Goal: Communication & Community: Answer question/provide support

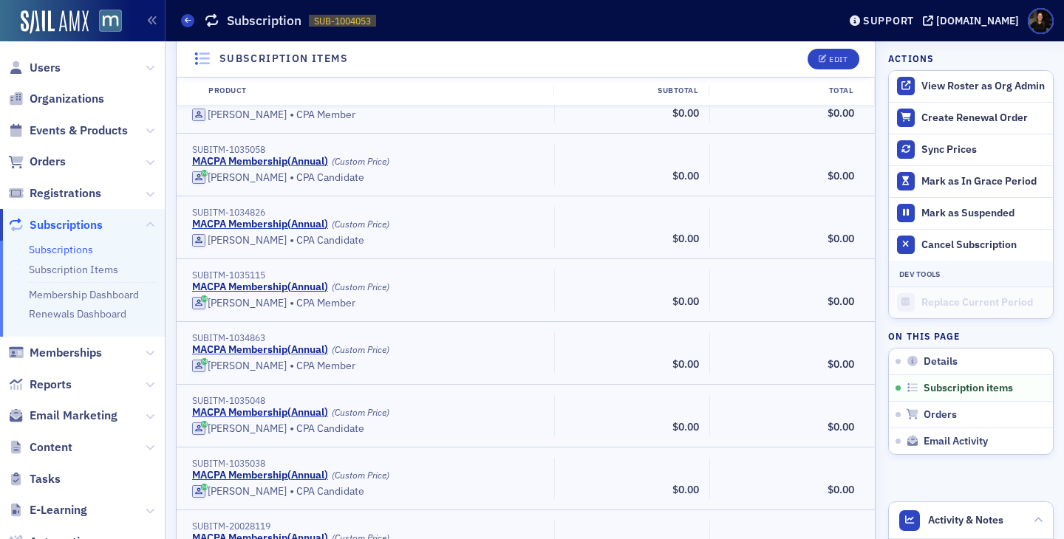
scroll to position [14701, 0]
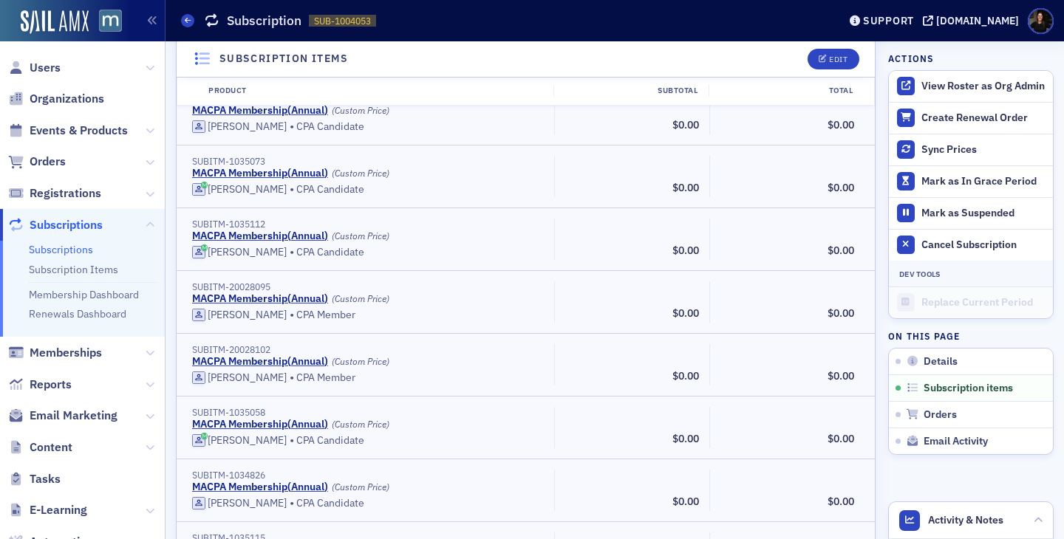
click at [64, 228] on span "Subscriptions" at bounding box center [66, 225] width 73 height 16
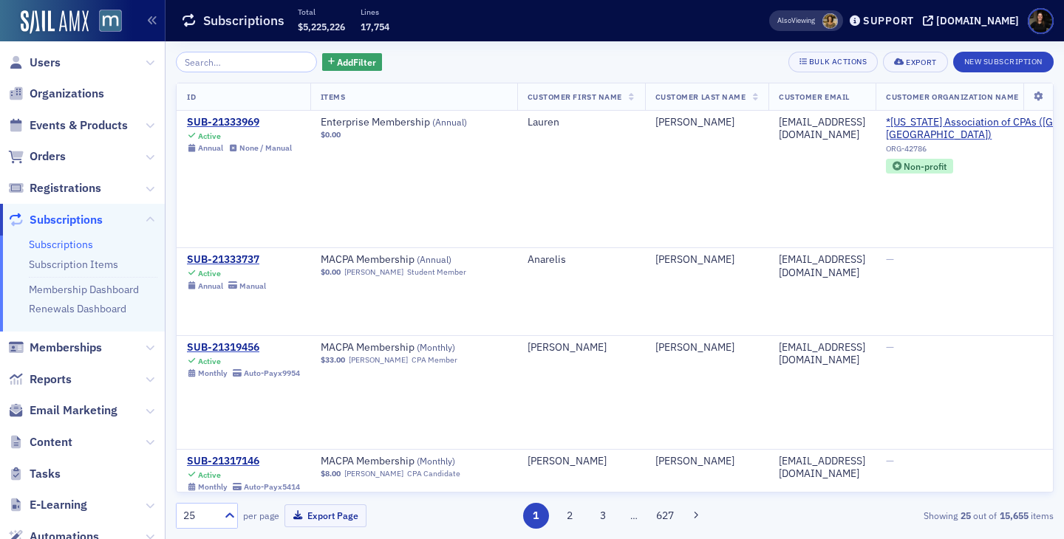
scroll to position [6, 0]
click at [209, 63] on input "search" at bounding box center [246, 62] width 141 height 21
click at [47, 153] on span "Orders" at bounding box center [48, 156] width 36 height 16
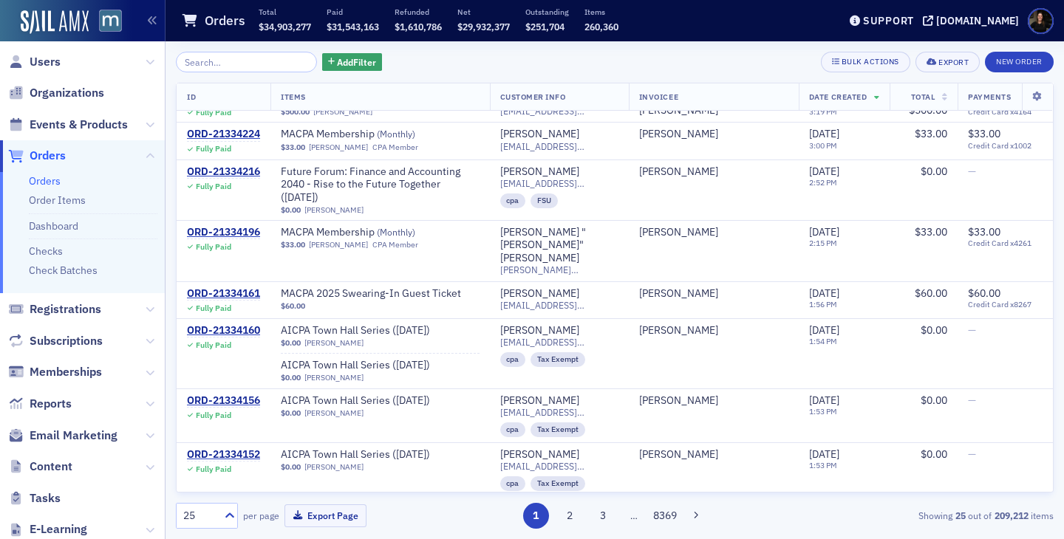
scroll to position [1169, 0]
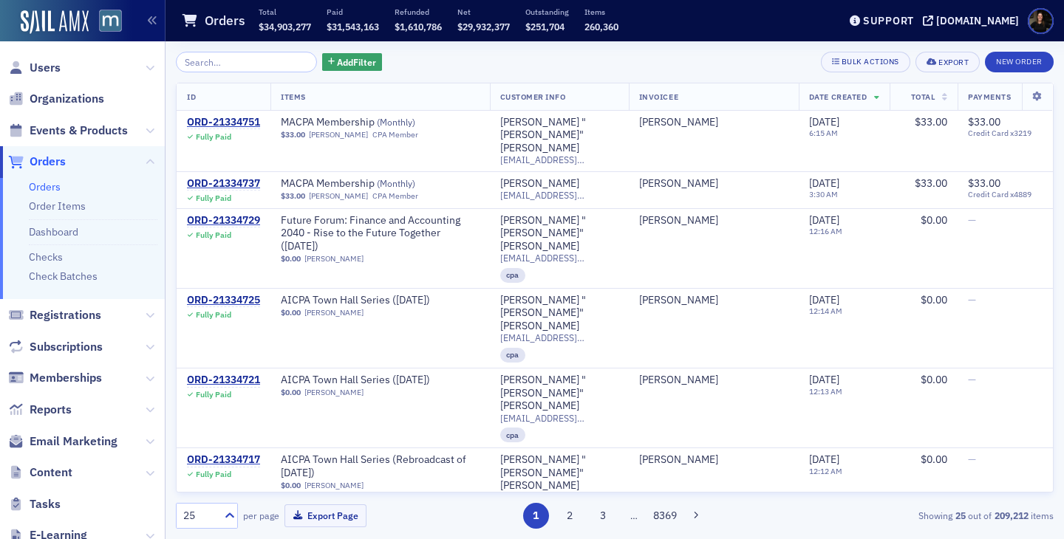
click at [55, 156] on span "Orders" at bounding box center [48, 162] width 36 height 16
click at [72, 129] on span "Events & Products" at bounding box center [79, 131] width 98 height 16
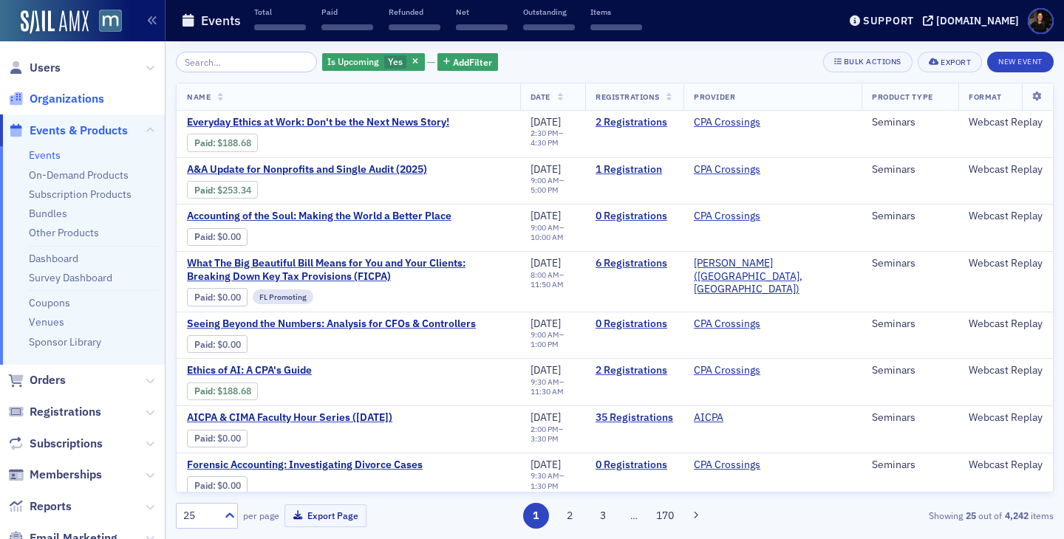
click at [41, 102] on span "Organizations" at bounding box center [67, 99] width 75 height 16
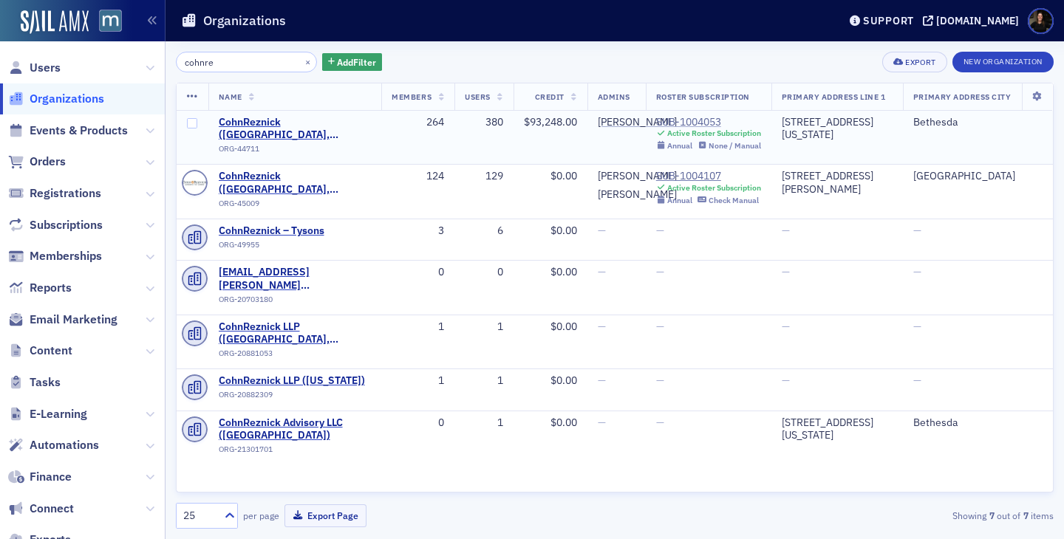
type input "cohnre"
click at [703, 123] on div "SUB-1004053" at bounding box center [708, 122] width 105 height 13
click at [700, 170] on div "SUB-1004107" at bounding box center [708, 176] width 105 height 13
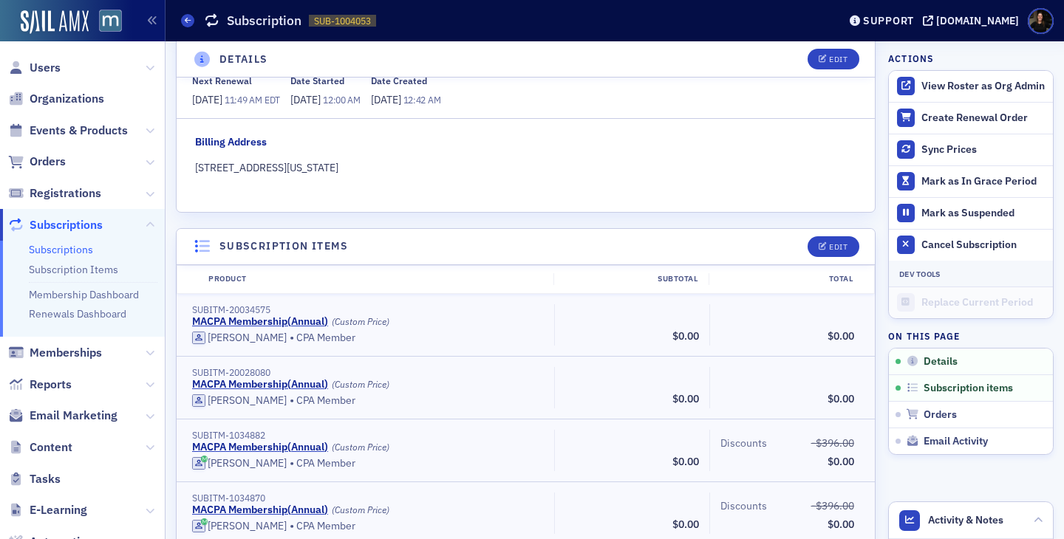
scroll to position [247, 0]
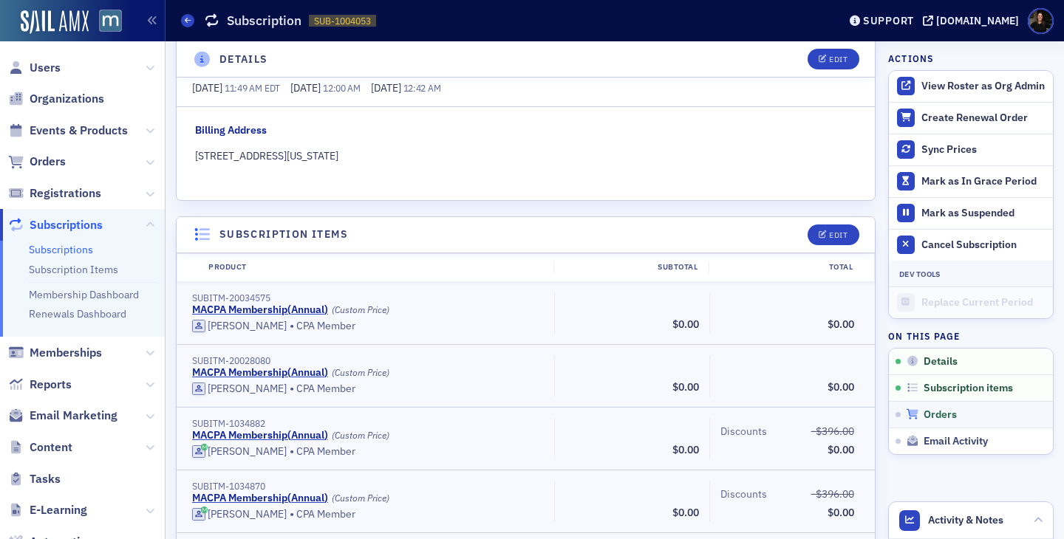
click at [947, 419] on span "Orders" at bounding box center [939, 415] width 33 height 13
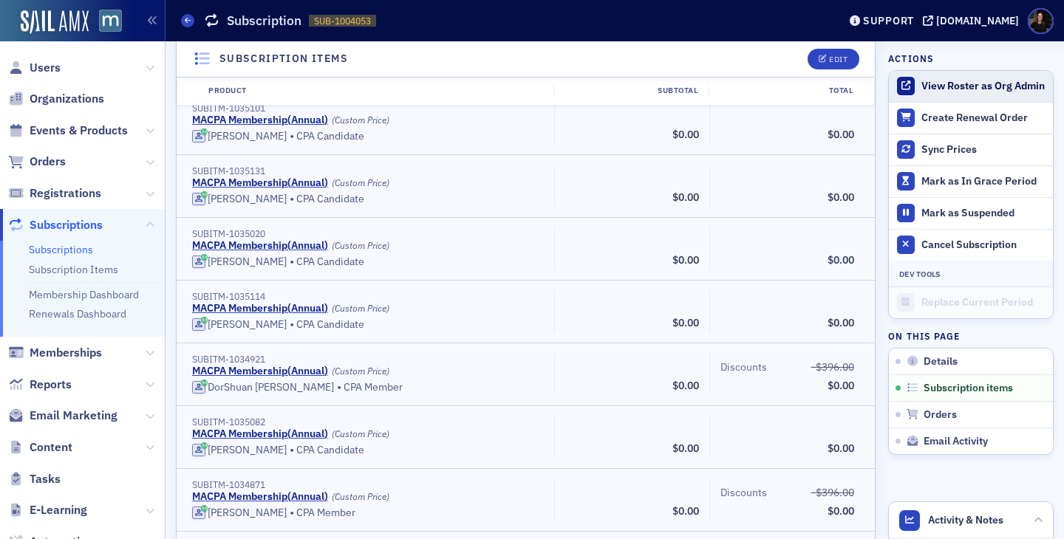
scroll to position [11682, 0]
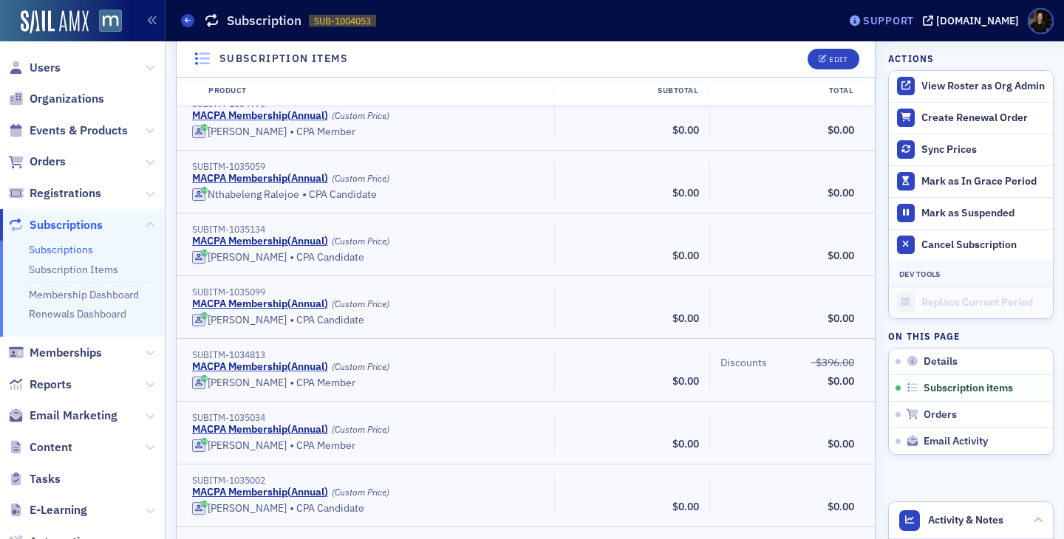
click at [892, 18] on div "Support" at bounding box center [888, 20] width 51 height 13
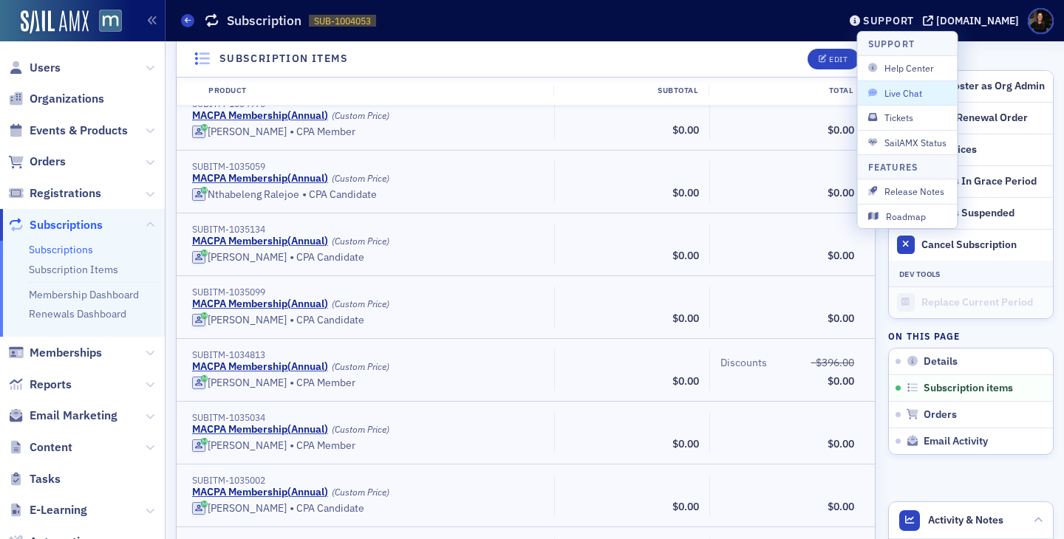
click at [894, 100] on button "Live Chat" at bounding box center [908, 93] width 100 height 24
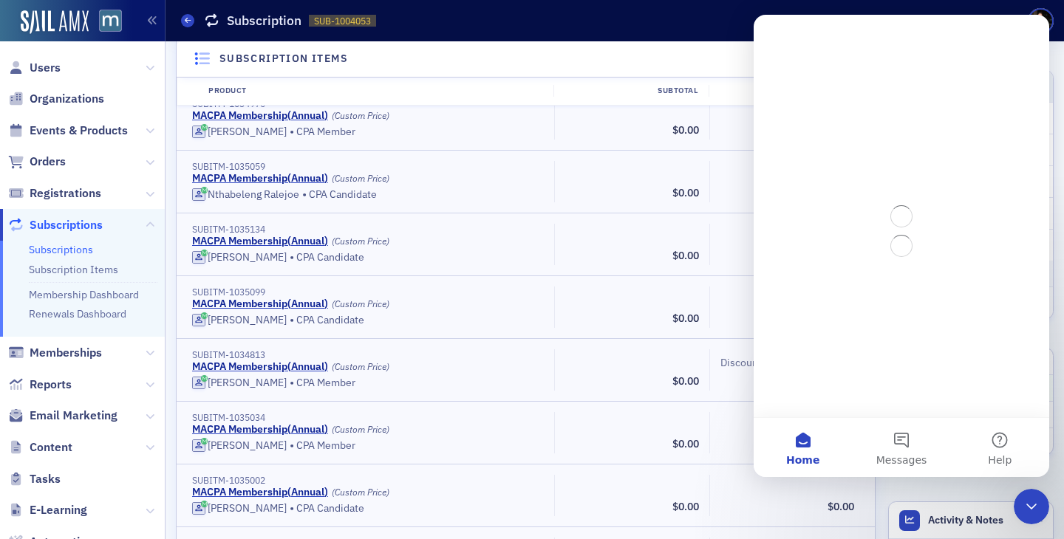
scroll to position [0, 0]
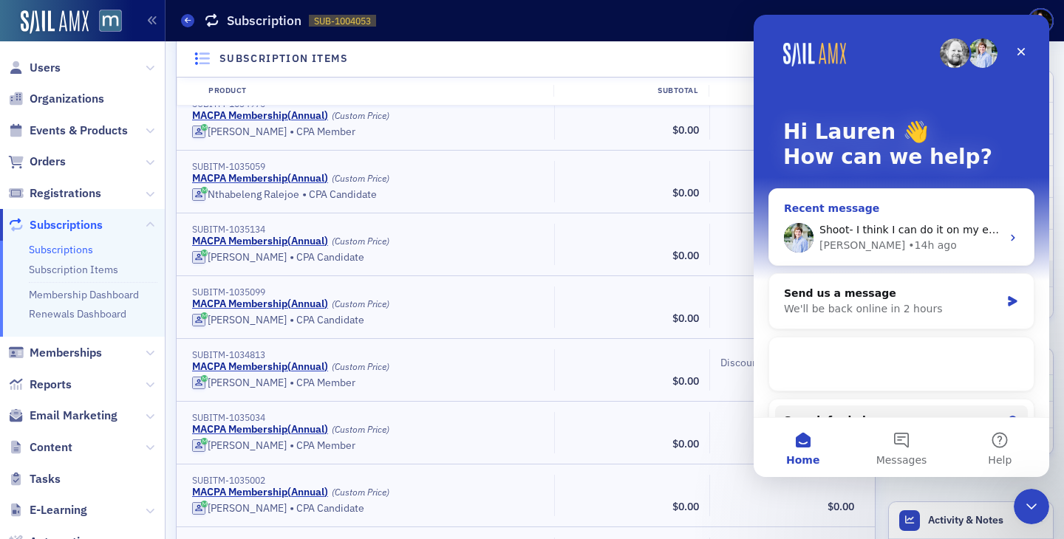
click at [871, 207] on div "Recent message" at bounding box center [901, 209] width 235 height 16
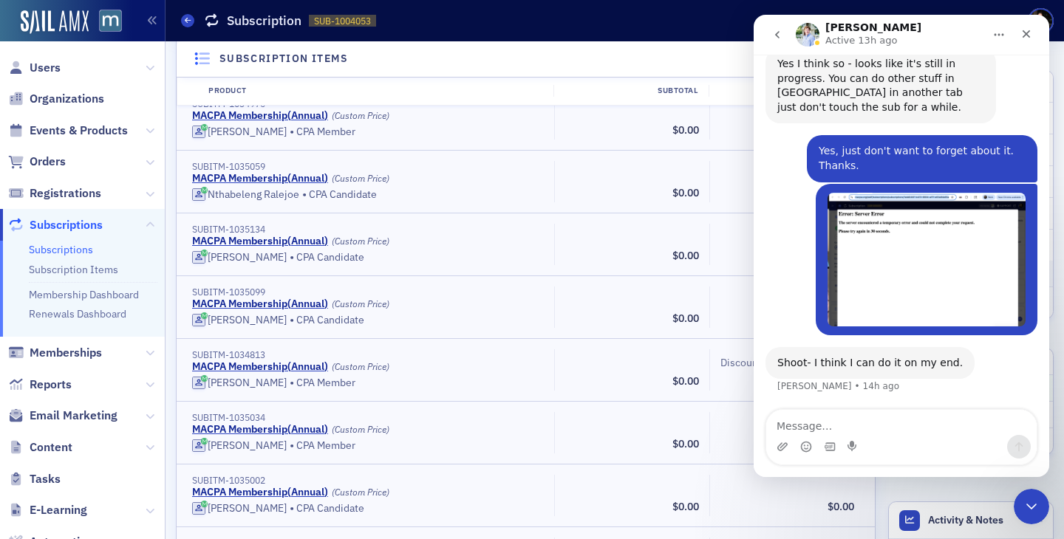
scroll to position [756, 0]
type textarea "T"
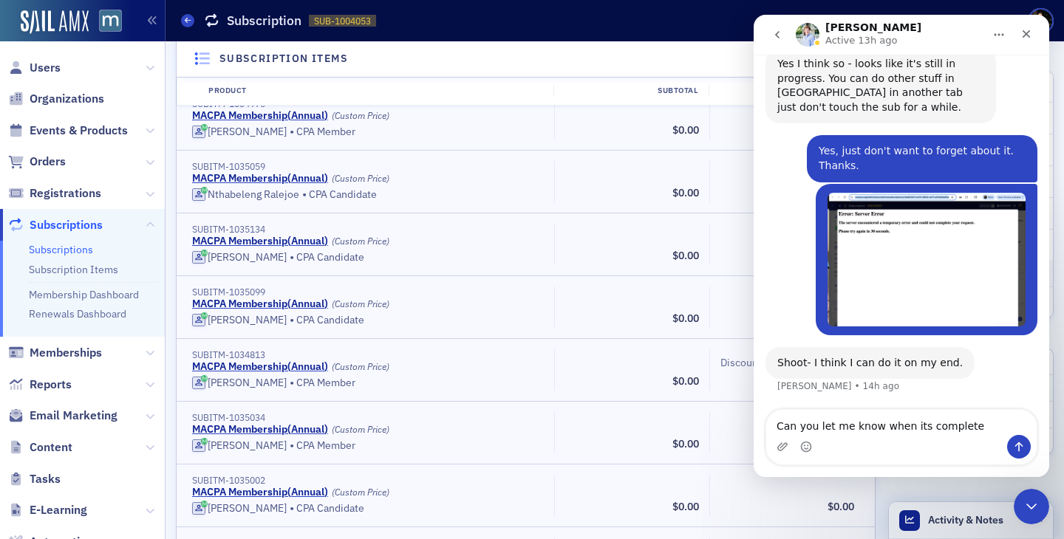
type textarea "Can you let me know when its complete?"
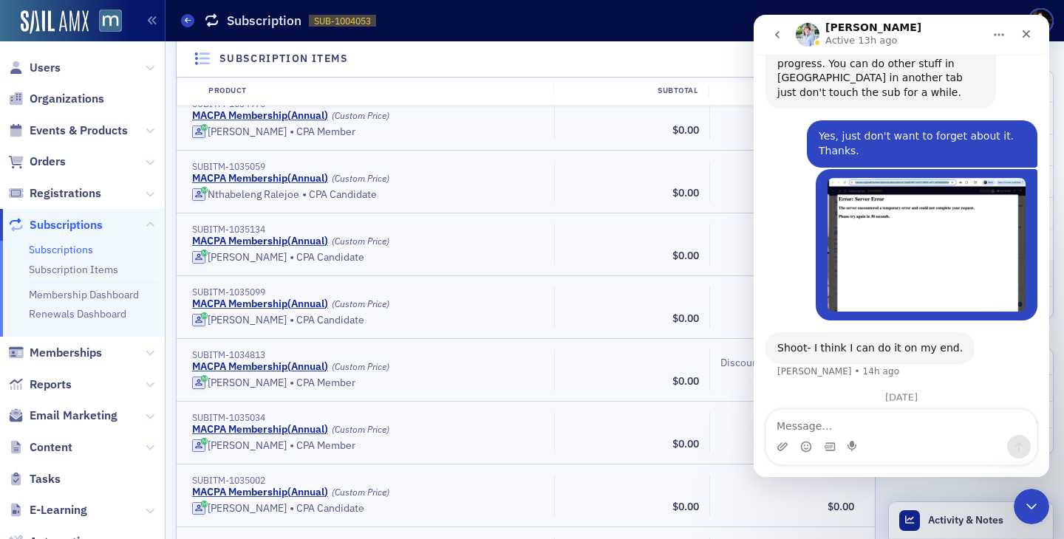
scroll to position [819, 0]
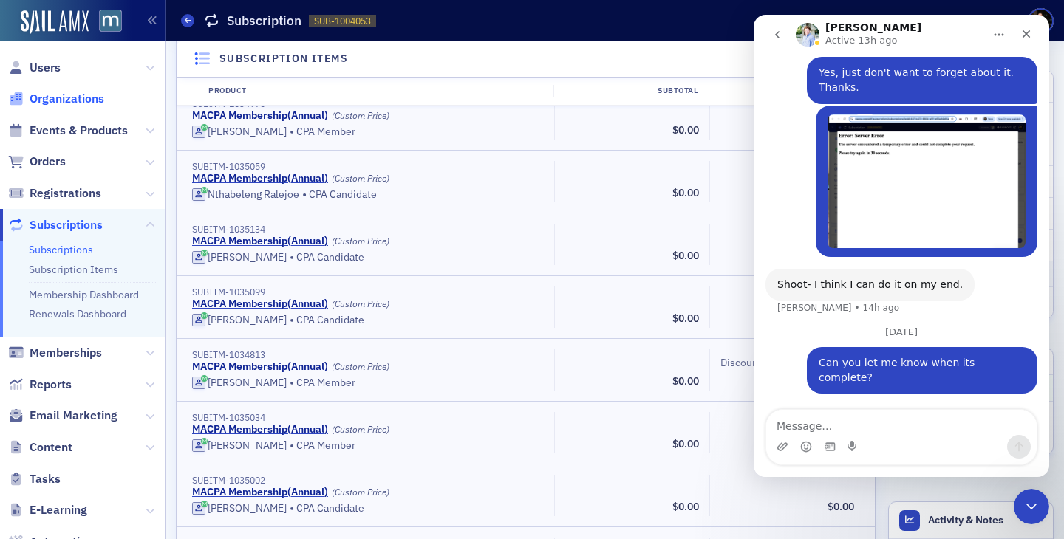
click at [70, 101] on span "Organizations" at bounding box center [67, 99] width 75 height 16
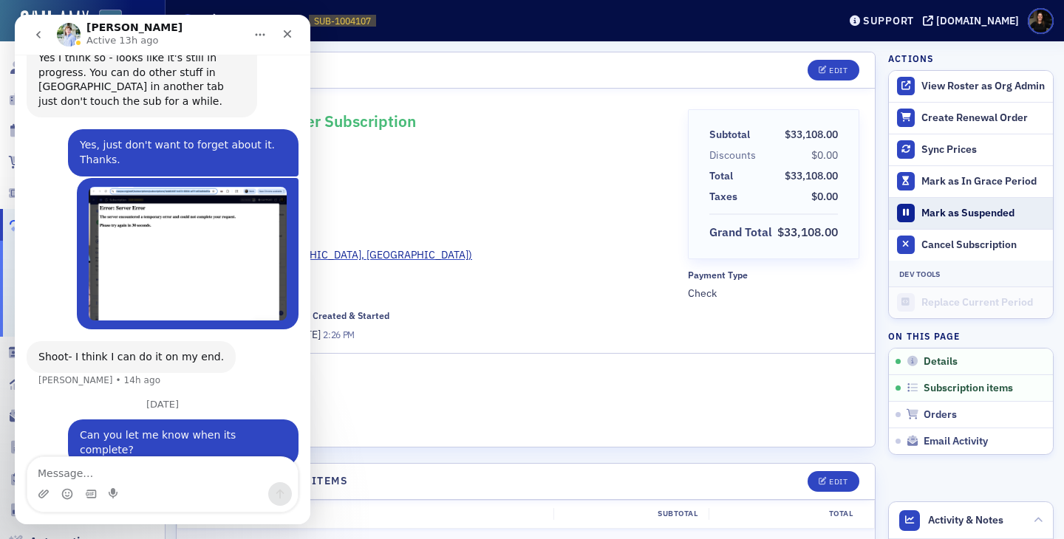
scroll to position [772, 0]
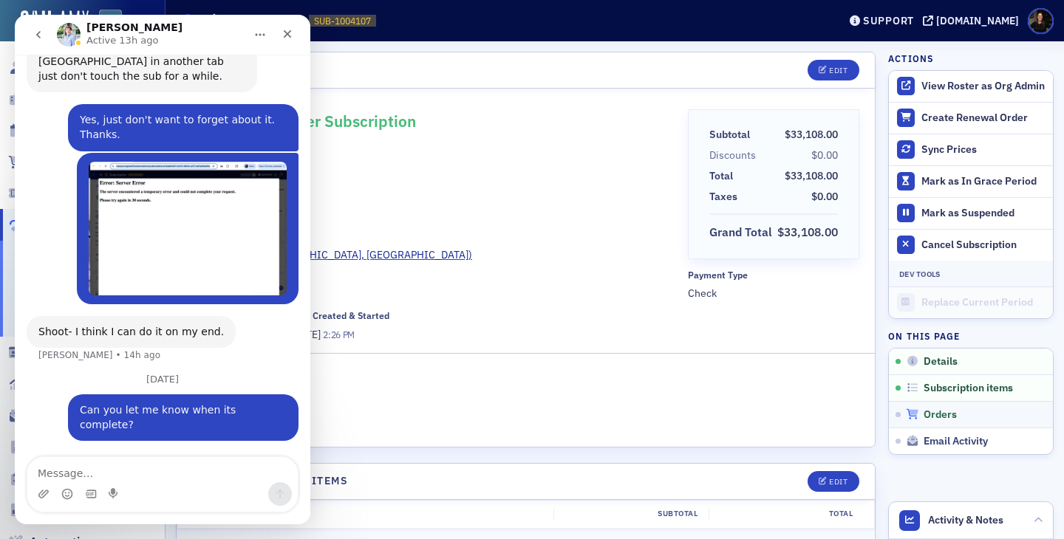
click at [928, 411] on span "Orders" at bounding box center [939, 415] width 33 height 13
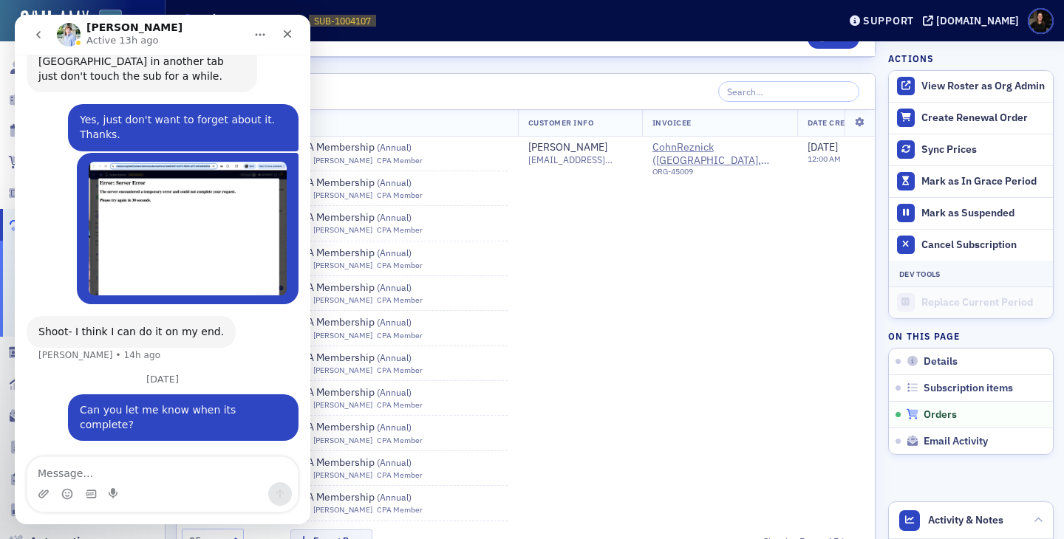
scroll to position [8313, 0]
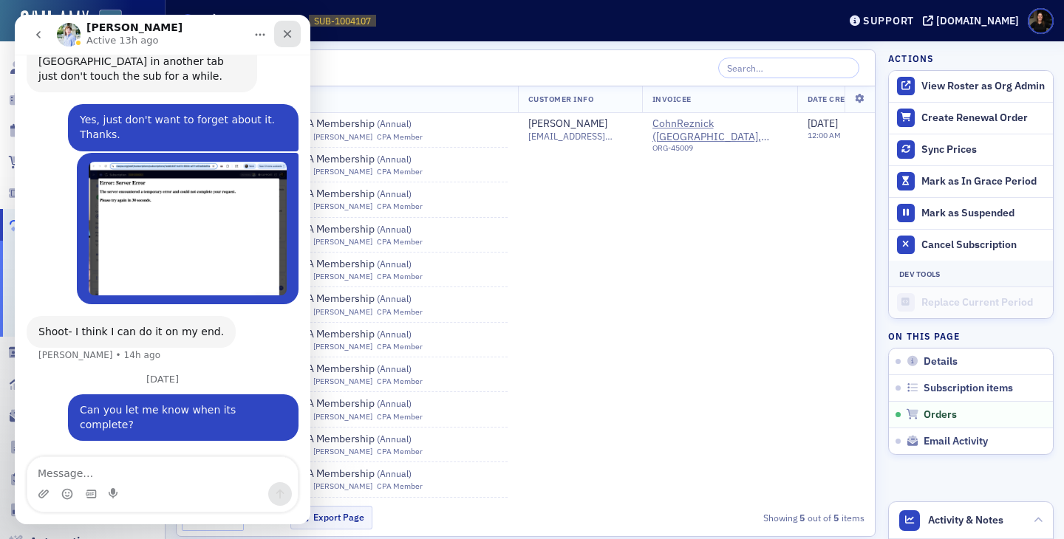
click at [288, 36] on icon "Close" at bounding box center [287, 34] width 12 height 12
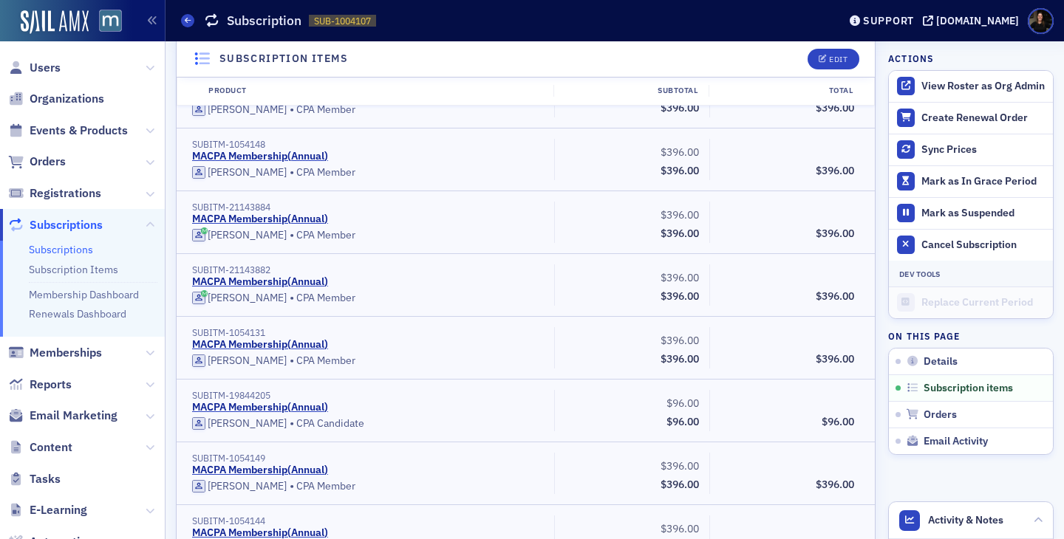
scroll to position [1273, 0]
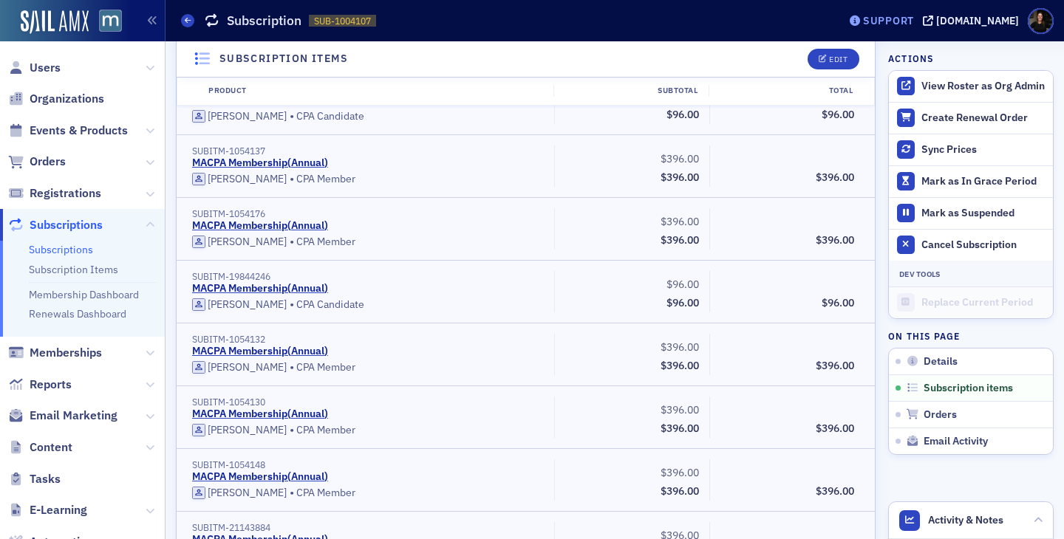
click at [912, 29] on div "Support" at bounding box center [881, 20] width 69 height 21
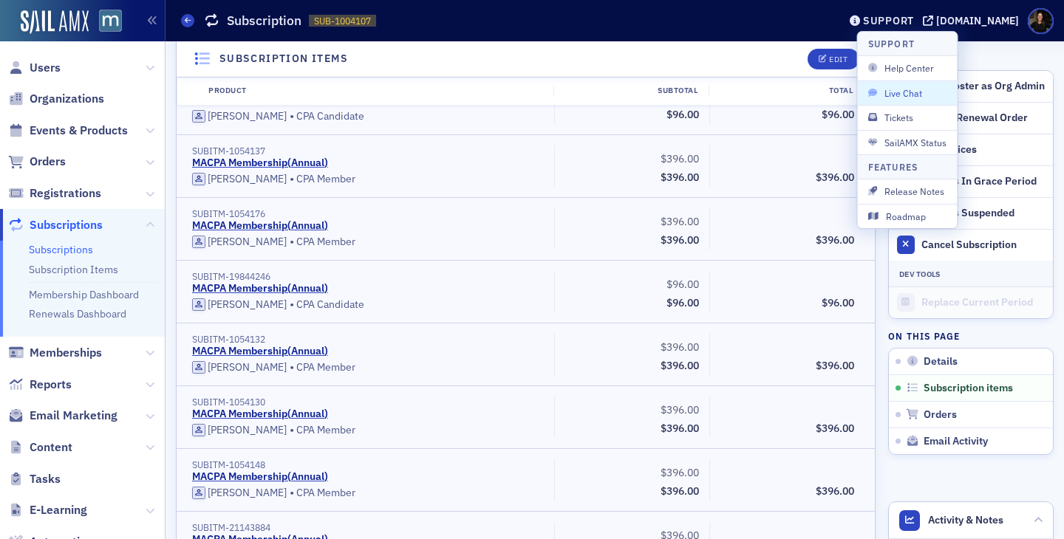
click at [918, 100] on button "Live Chat" at bounding box center [908, 93] width 100 height 24
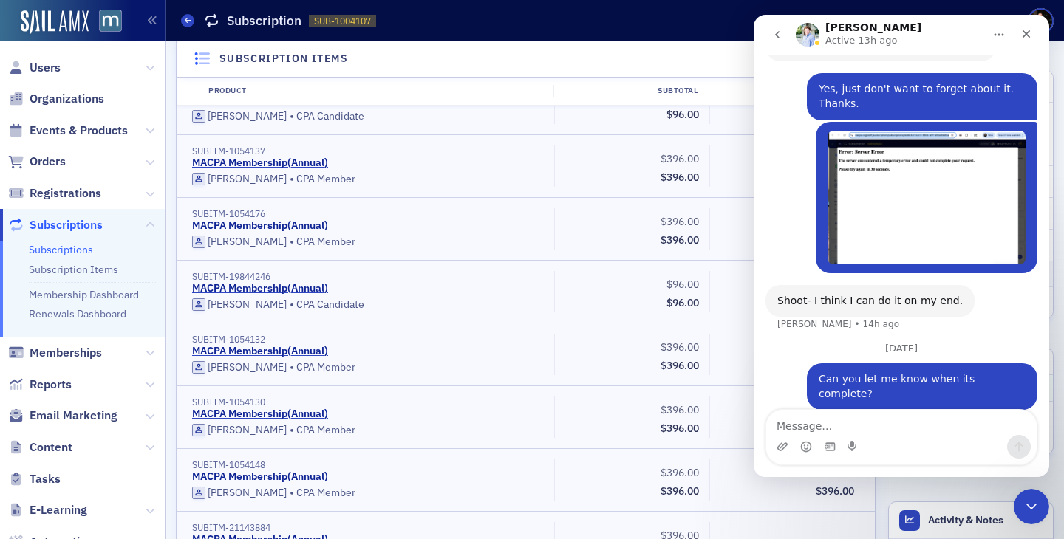
scroll to position [819, 0]
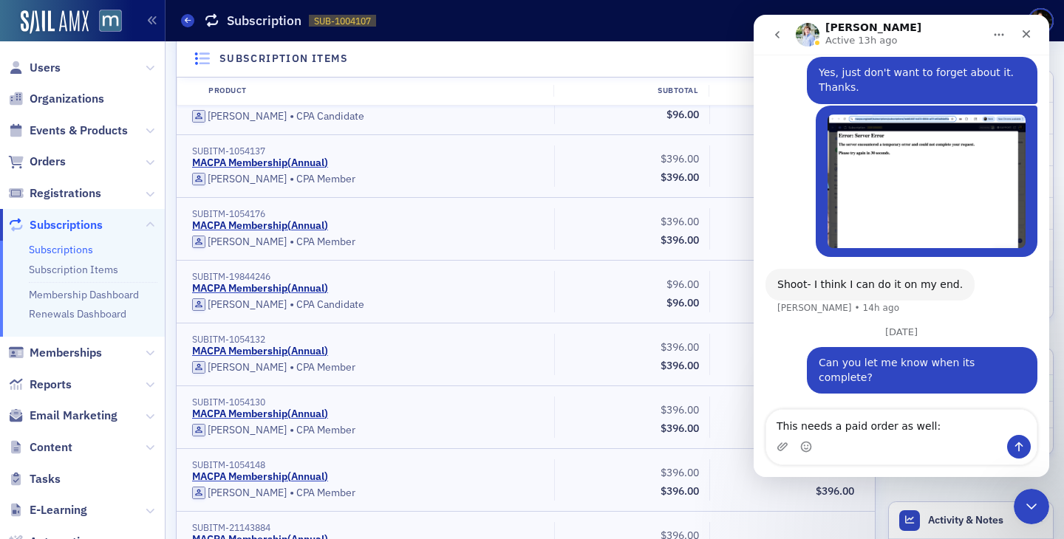
type textarea "This needs a paid order as well: [URL][DOMAIN_NAME]"
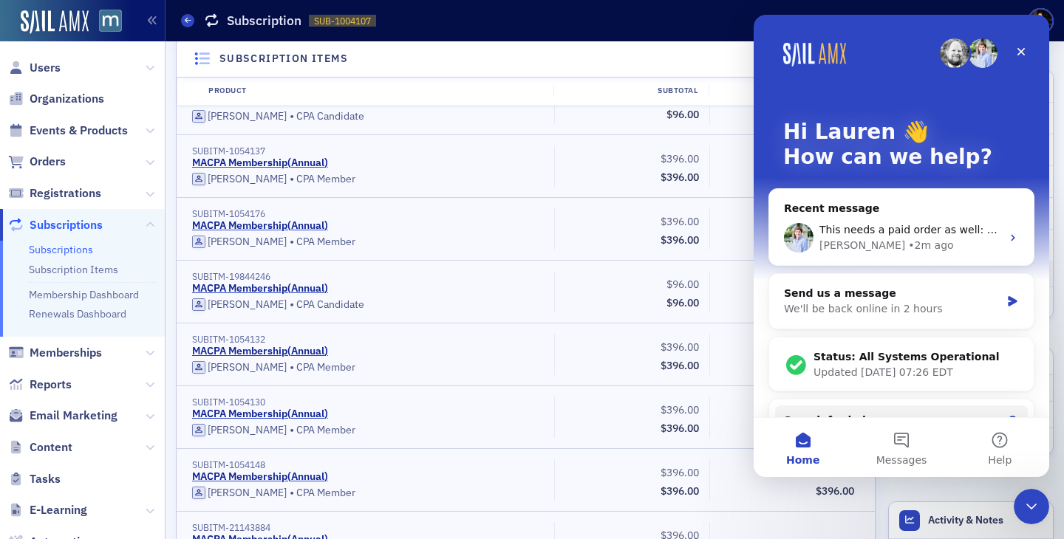
scroll to position [0, 0]
click at [886, 230] on span "This needs a paid order as well: [URL][DOMAIN_NAME]" at bounding box center [960, 230] width 282 height 12
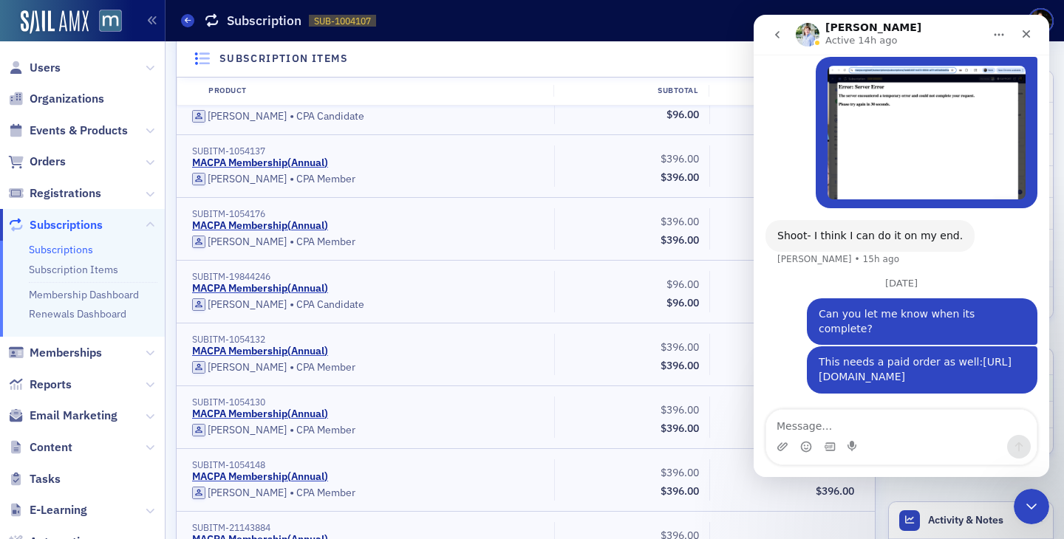
scroll to position [897, 0]
click at [796, 429] on textarea "Message…" at bounding box center [901, 422] width 270 height 25
type textarea "Created and then marked paid*"
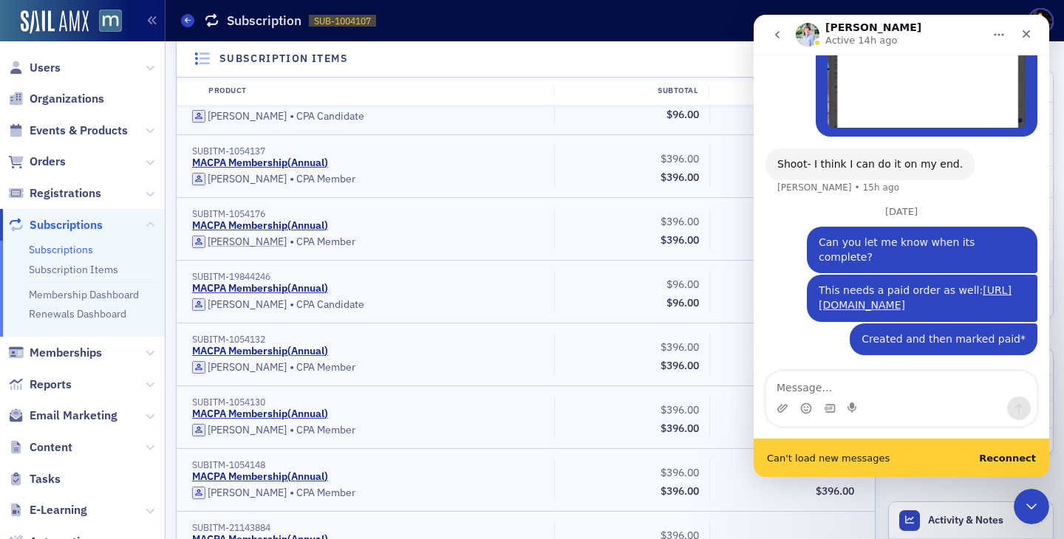
scroll to position [969, 0]
